Goal: Download file/media

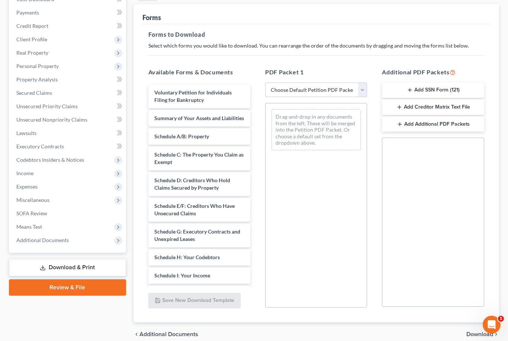
scroll to position [97, 0]
click at [462, 93] on button "Add SSN Form (121)" at bounding box center [433, 91] width 102 height 16
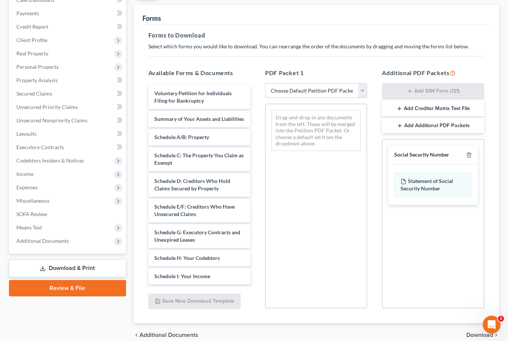
click at [467, 110] on button "Add Creditor Matrix Text File" at bounding box center [433, 109] width 102 height 16
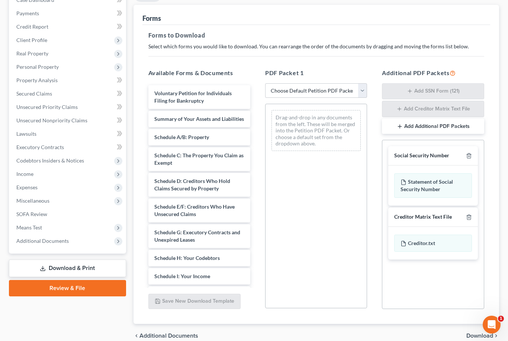
scroll to position [108, 0]
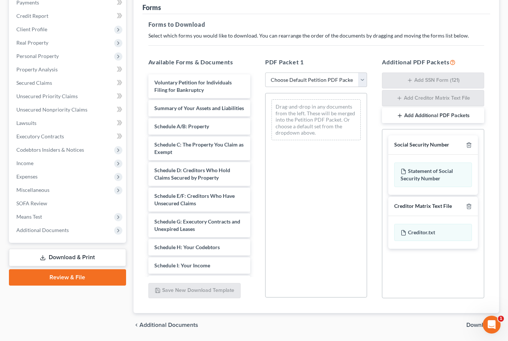
click at [480, 327] on span "Download" at bounding box center [480, 325] width 27 height 6
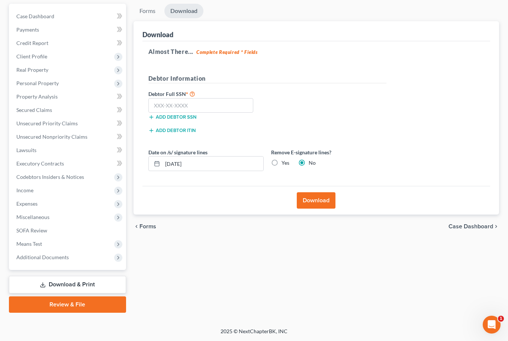
scroll to position [57, 0]
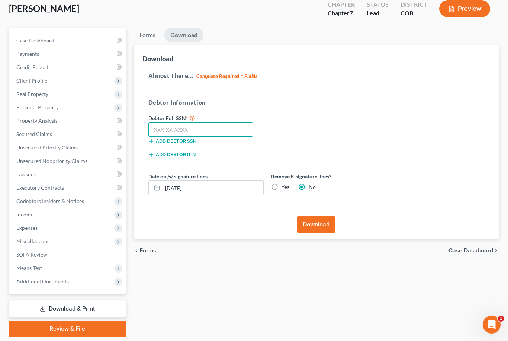
click at [208, 129] on input "text" at bounding box center [200, 129] width 105 height 15
type input "751-07-0369"
click at [320, 222] on button "Download" at bounding box center [316, 225] width 39 height 16
click at [319, 225] on button "Download" at bounding box center [316, 225] width 39 height 16
click at [321, 227] on button "Download" at bounding box center [316, 225] width 39 height 16
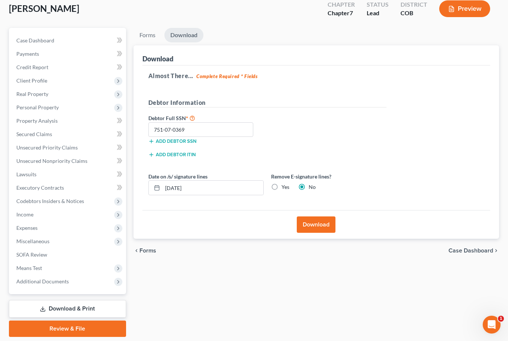
click at [324, 225] on button "Download" at bounding box center [316, 225] width 39 height 16
click at [321, 232] on button "Download" at bounding box center [316, 225] width 39 height 16
click at [322, 233] on div "Download" at bounding box center [316, 224] width 348 height 29
click at [325, 222] on button "Download" at bounding box center [316, 225] width 39 height 16
